Goal: Information Seeking & Learning: Learn about a topic

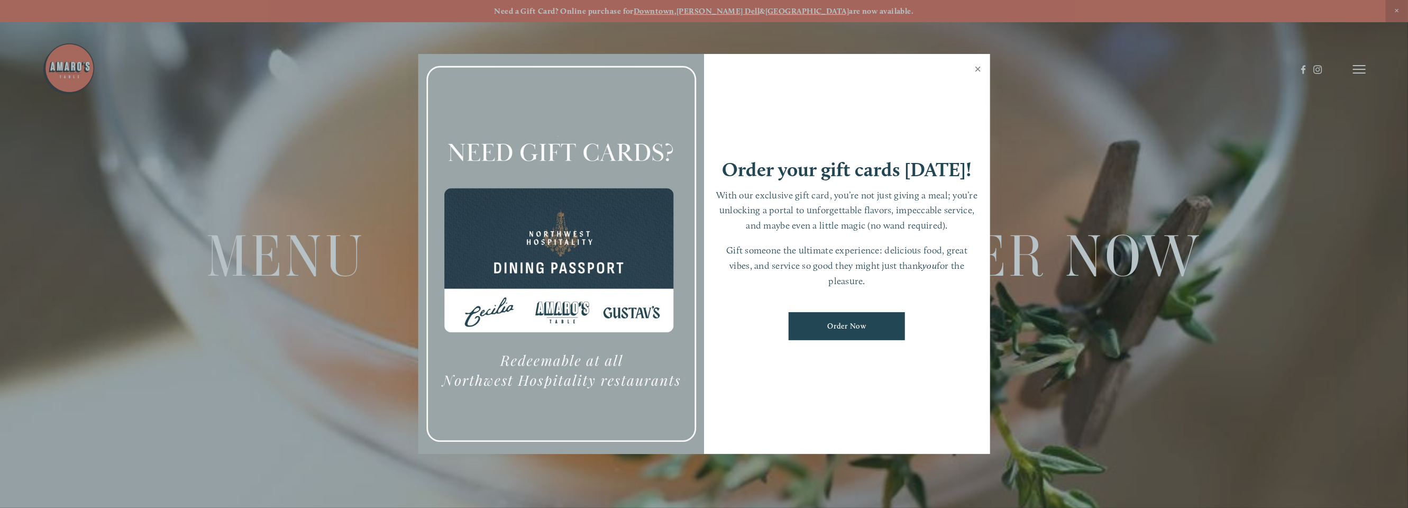
click at [977, 68] on link "Close" at bounding box center [978, 71] width 21 height 30
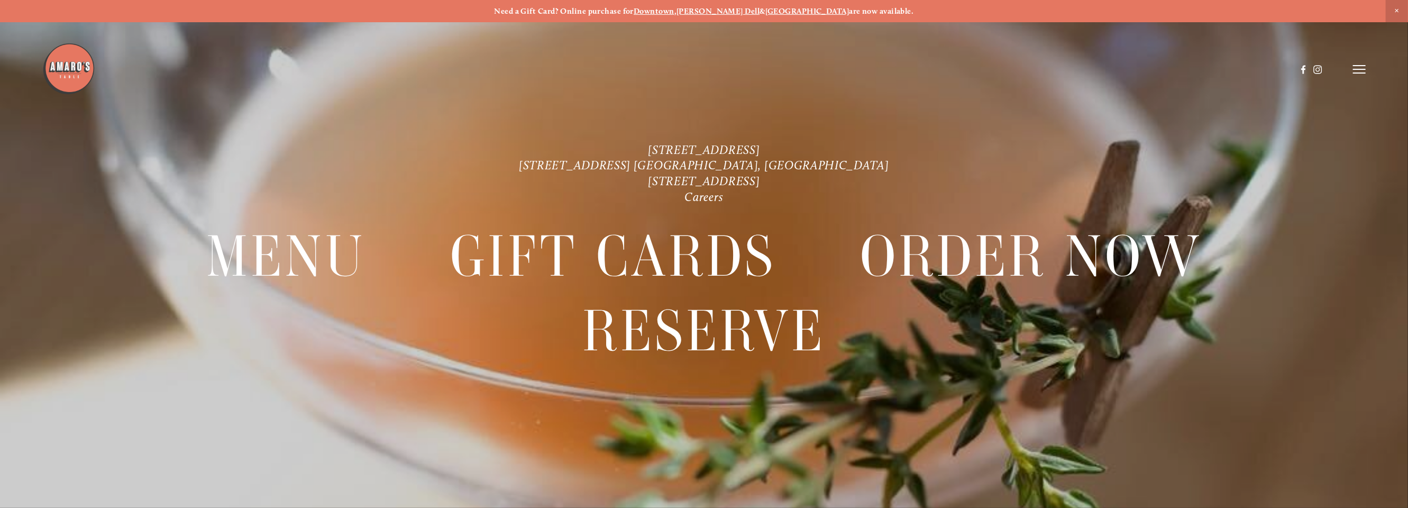
click at [1396, 14] on span "Close Announcement" at bounding box center [1397, 11] width 22 height 22
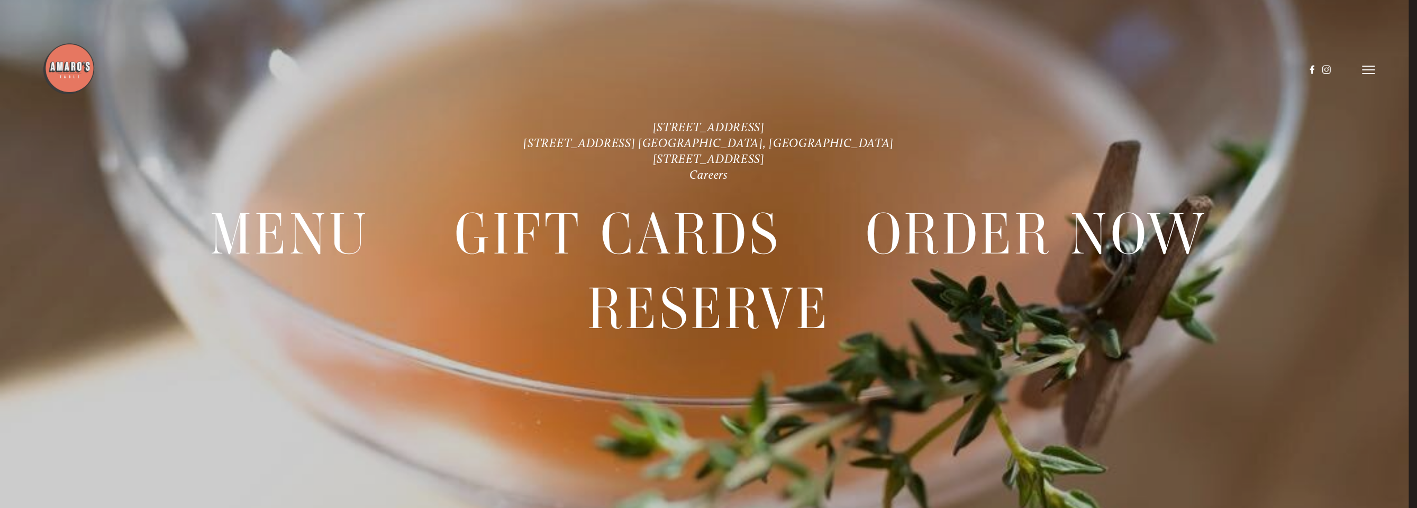
click at [1368, 65] on header "Menu Order Now Visit Gallery 0" at bounding box center [707, 70] width 1331 height 140
click at [1368, 65] on icon at bounding box center [1368, 70] width 13 height 10
click at [1367, 65] on icon at bounding box center [1367, 70] width 10 height 10
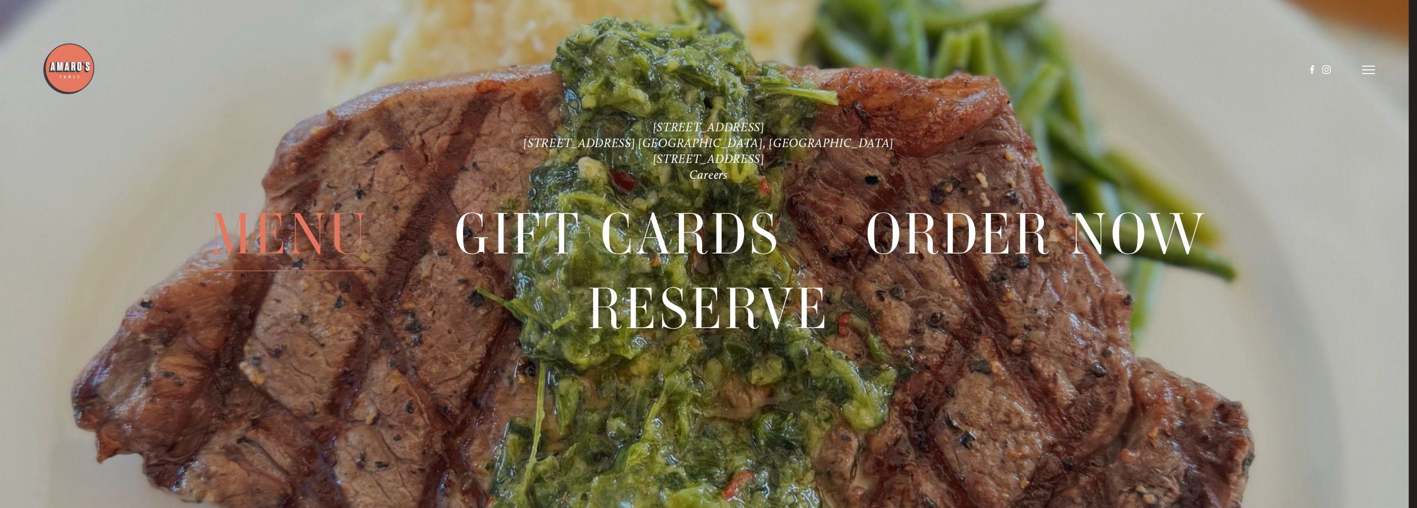
click at [324, 239] on span "Menu" at bounding box center [290, 235] width 160 height 74
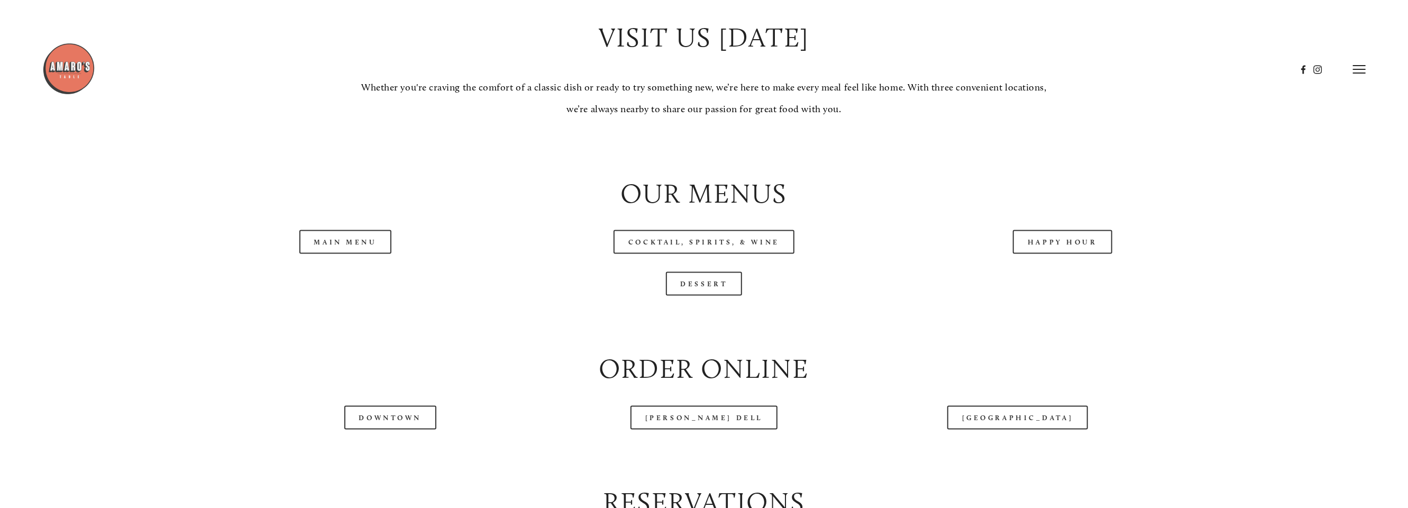
scroll to position [1217, 0]
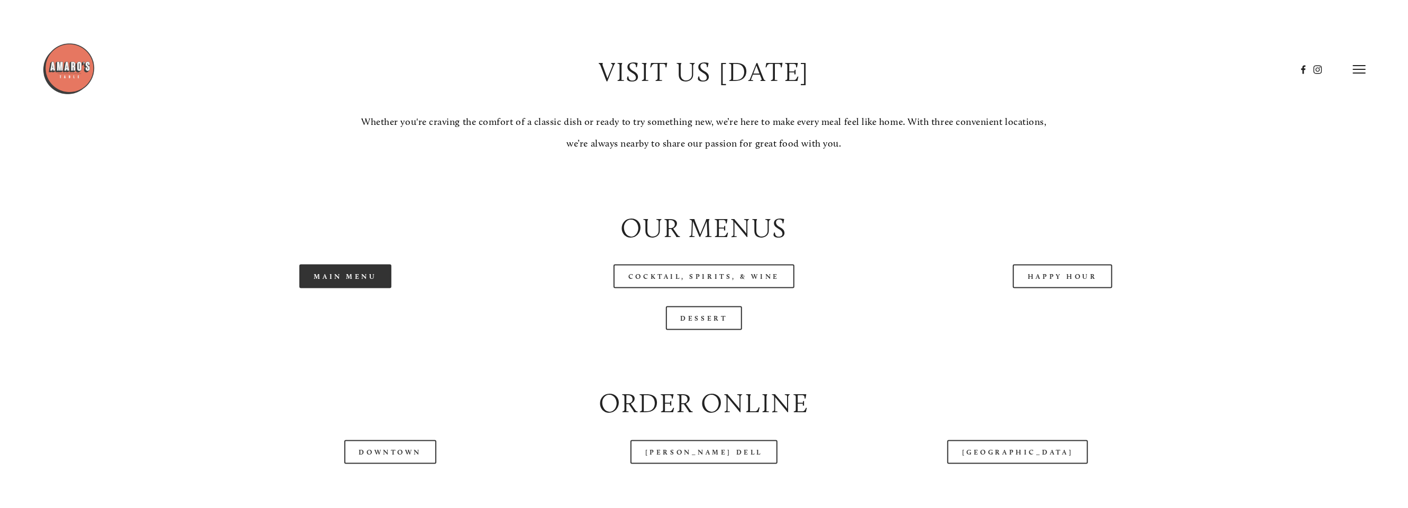
click at [367, 274] on link "Main Menu" at bounding box center [345, 276] width 93 height 24
